Goal: Go to known website: Go to known website

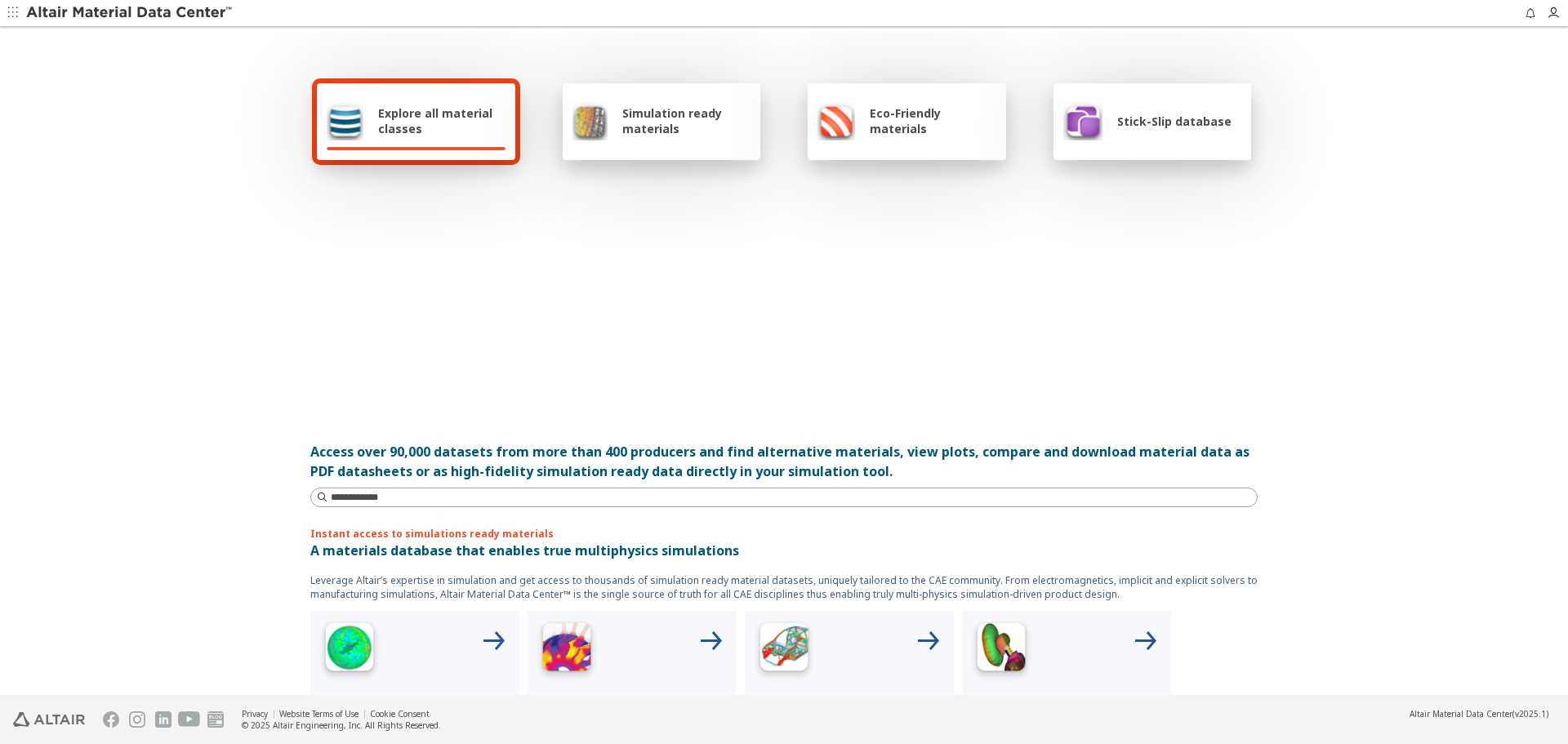
click at [1168, 126] on span "Stick-Slip database" at bounding box center [1173, 121] width 114 height 15
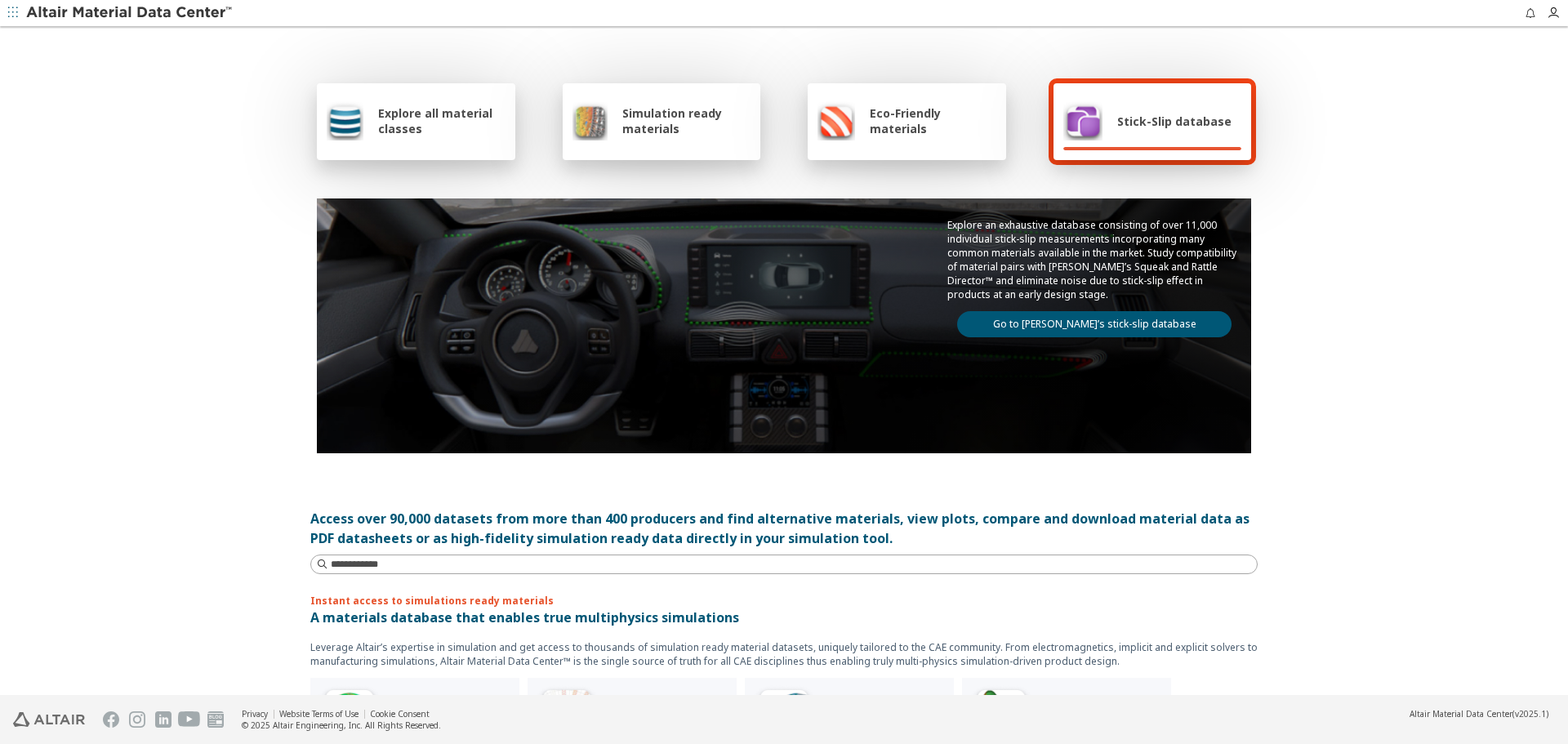
click at [1162, 330] on link "Go to [PERSON_NAME]’s stick-slip database" at bounding box center [1093, 324] width 274 height 26
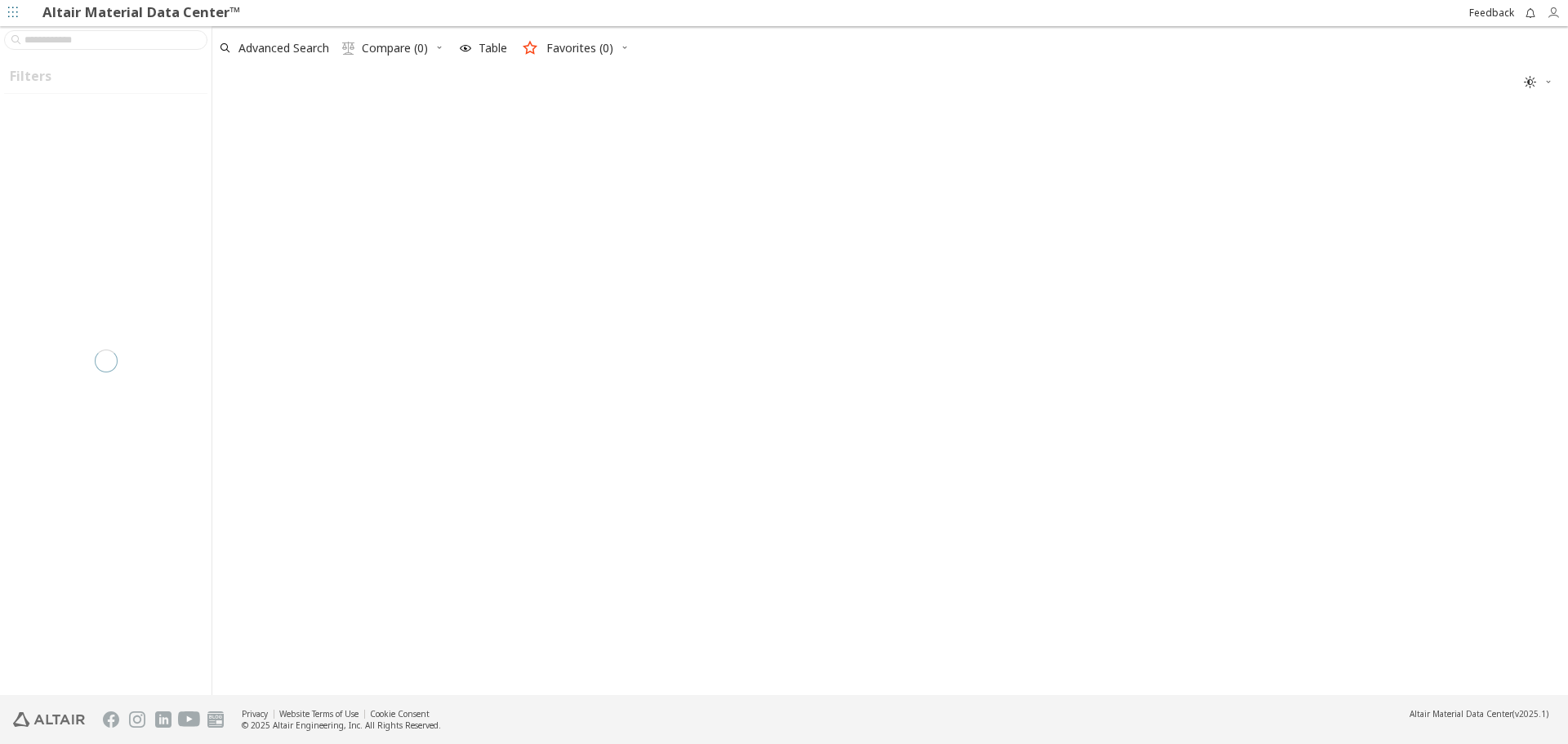
click at [1560, 8] on icon "button" at bounding box center [1557, 13] width 21 height 13
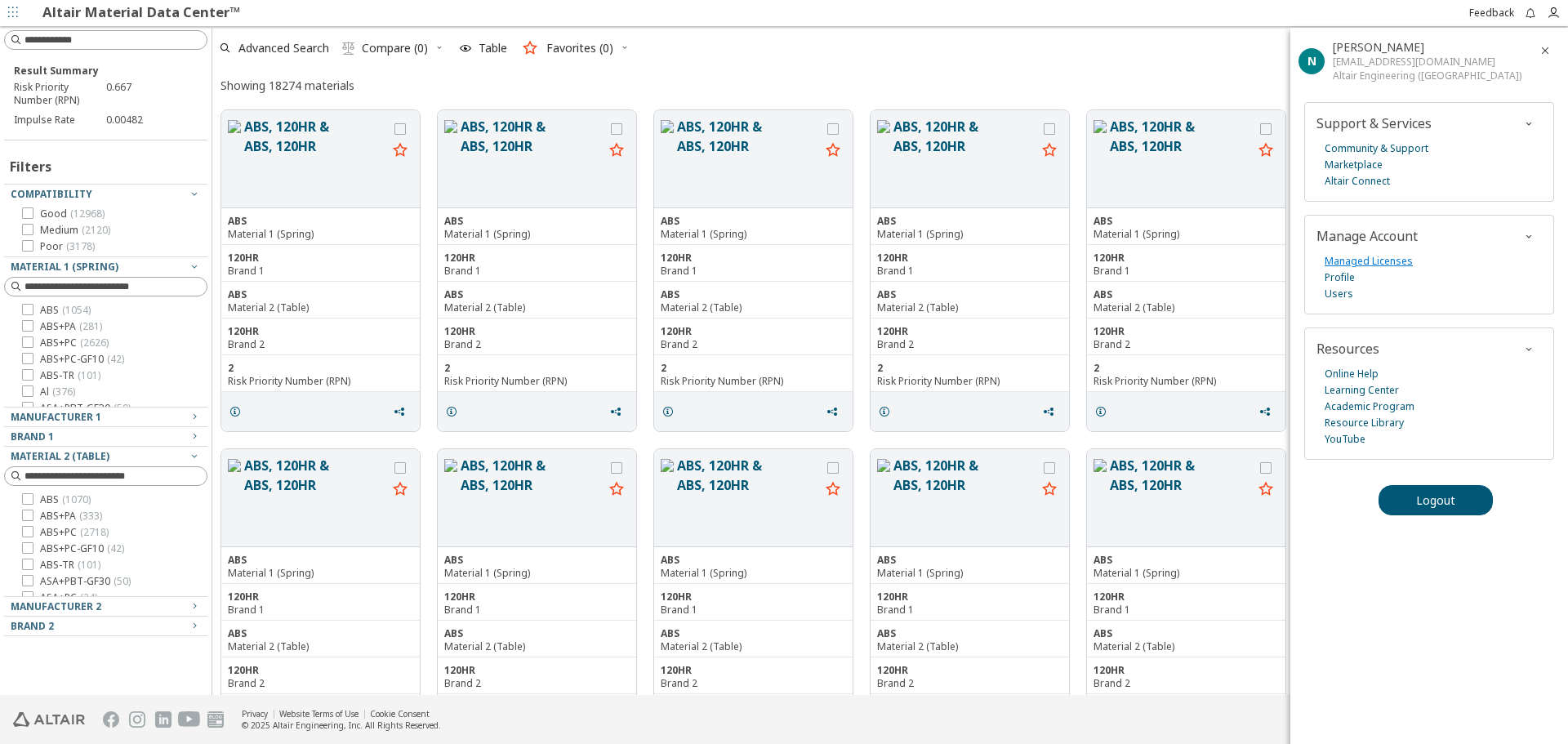
scroll to position [581, 1344]
click at [1540, 51] on icon "button" at bounding box center [1545, 50] width 13 height 13
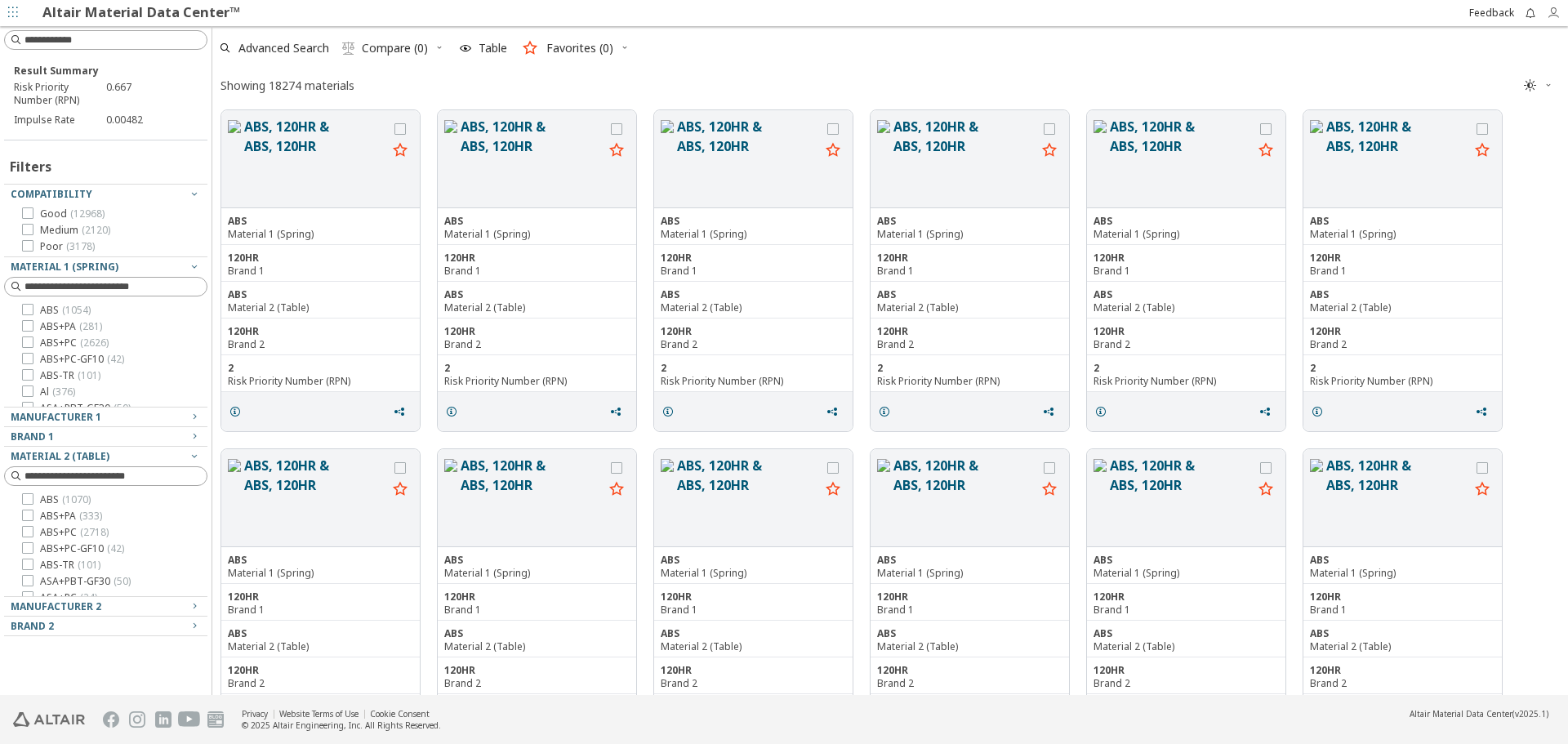
click at [1553, 15] on icon "button" at bounding box center [1553, 13] width 13 height 13
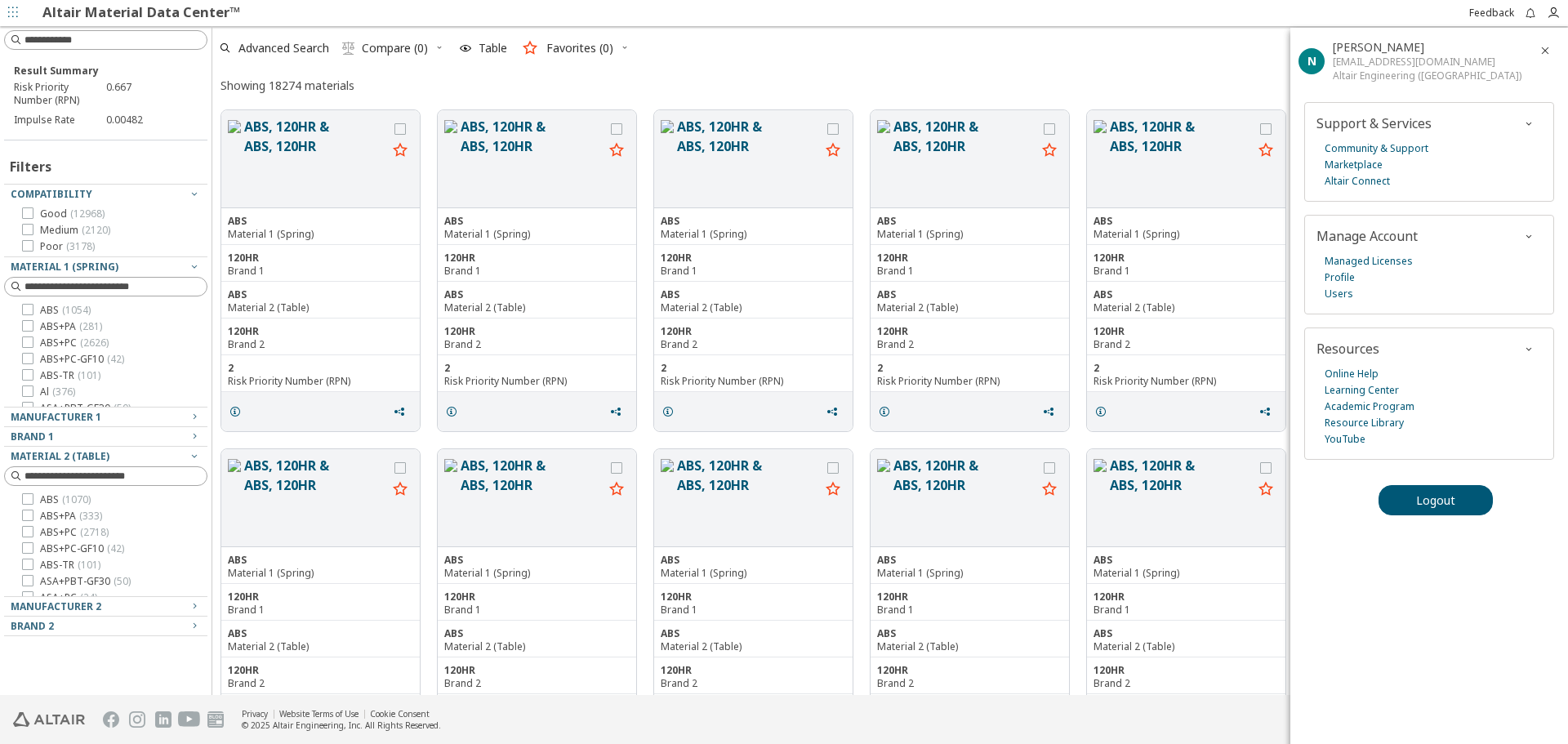
click at [1547, 48] on icon "button" at bounding box center [1545, 50] width 13 height 13
